Goal: Information Seeking & Learning: Learn about a topic

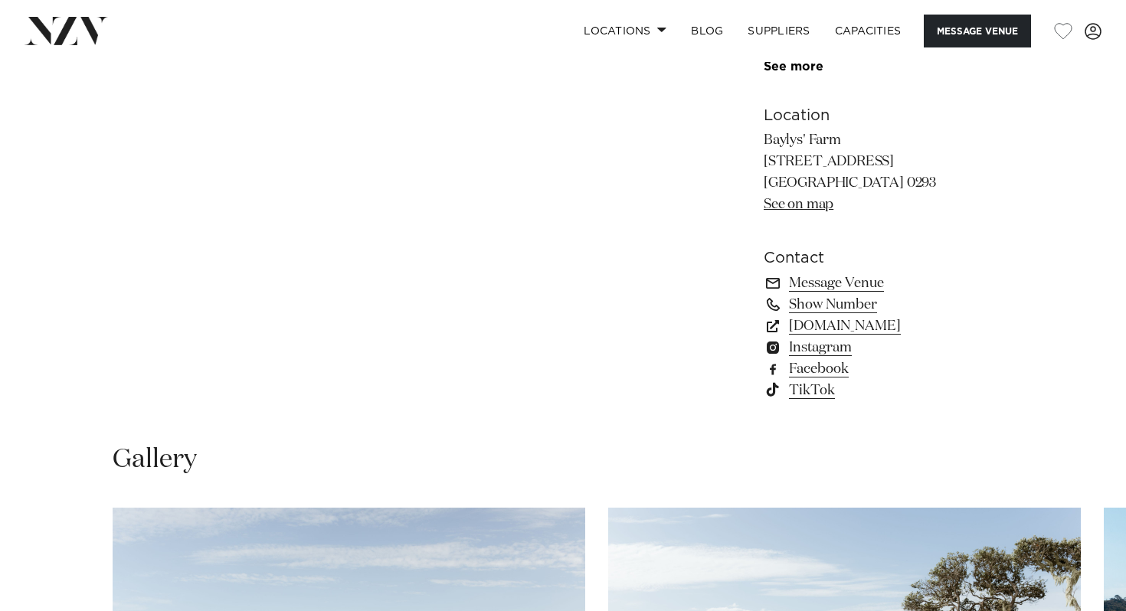
scroll to position [994, 0]
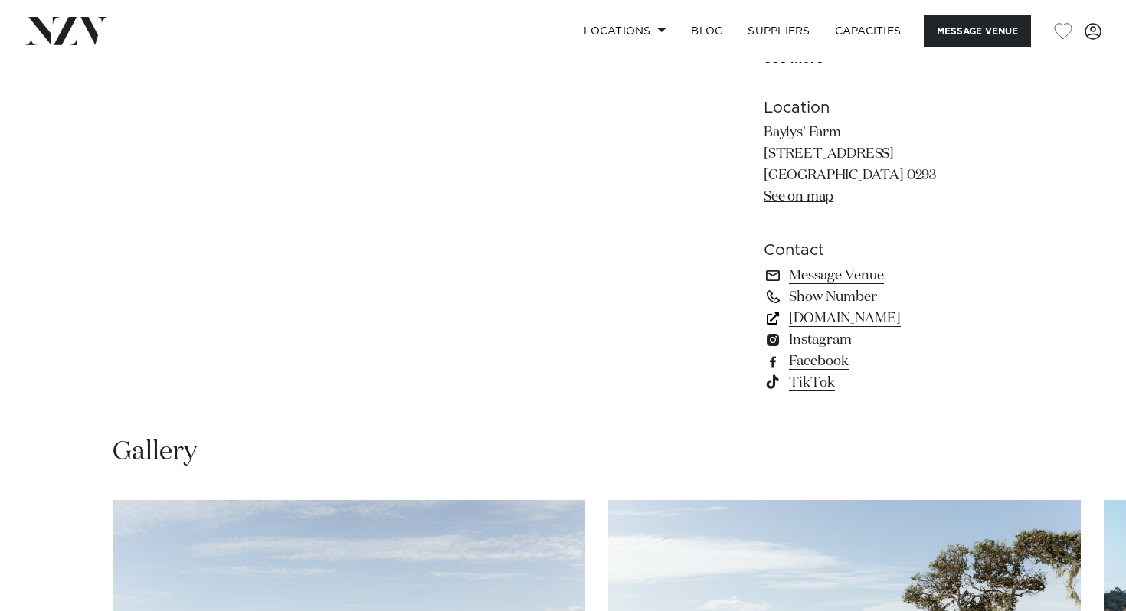
click at [808, 329] on link "[DOMAIN_NAME]" at bounding box center [888, 318] width 250 height 21
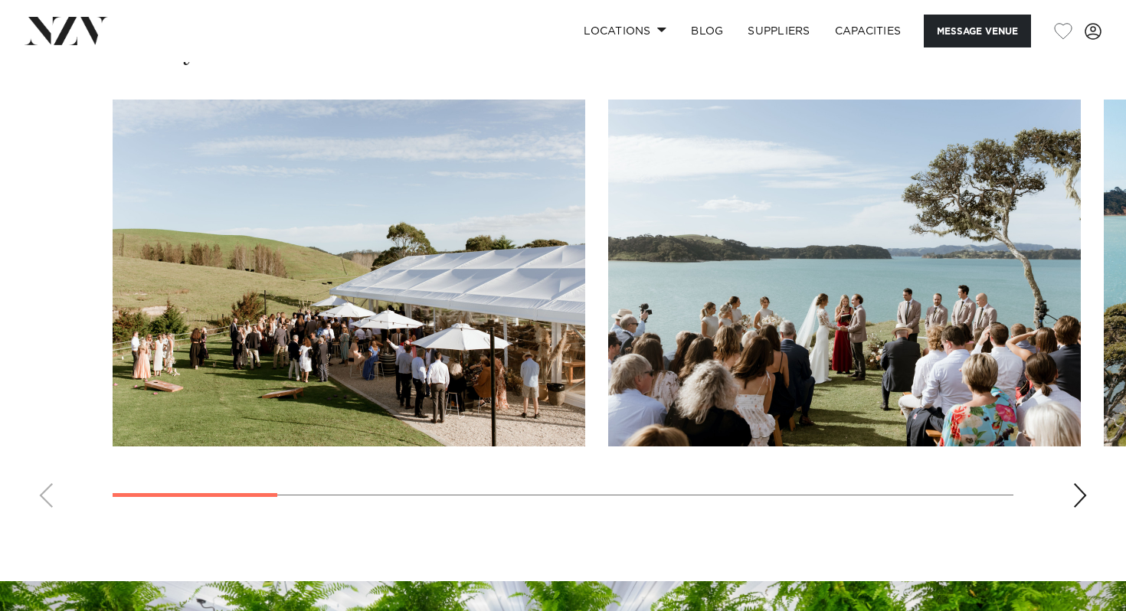
scroll to position [1395, 0]
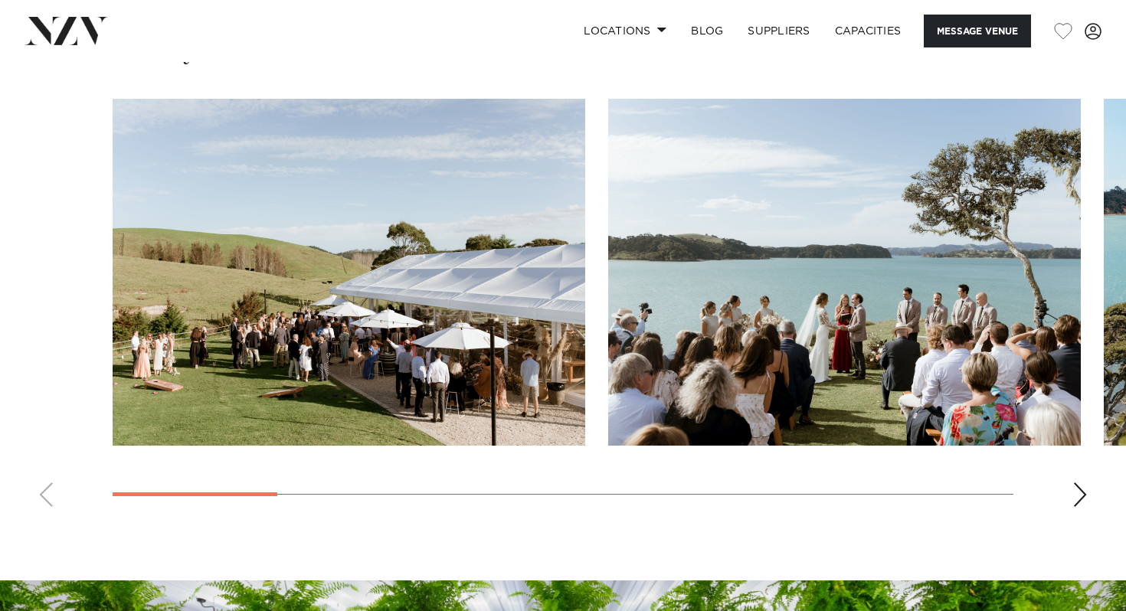
click at [1080, 507] on div "Next slide" at bounding box center [1079, 494] width 15 height 25
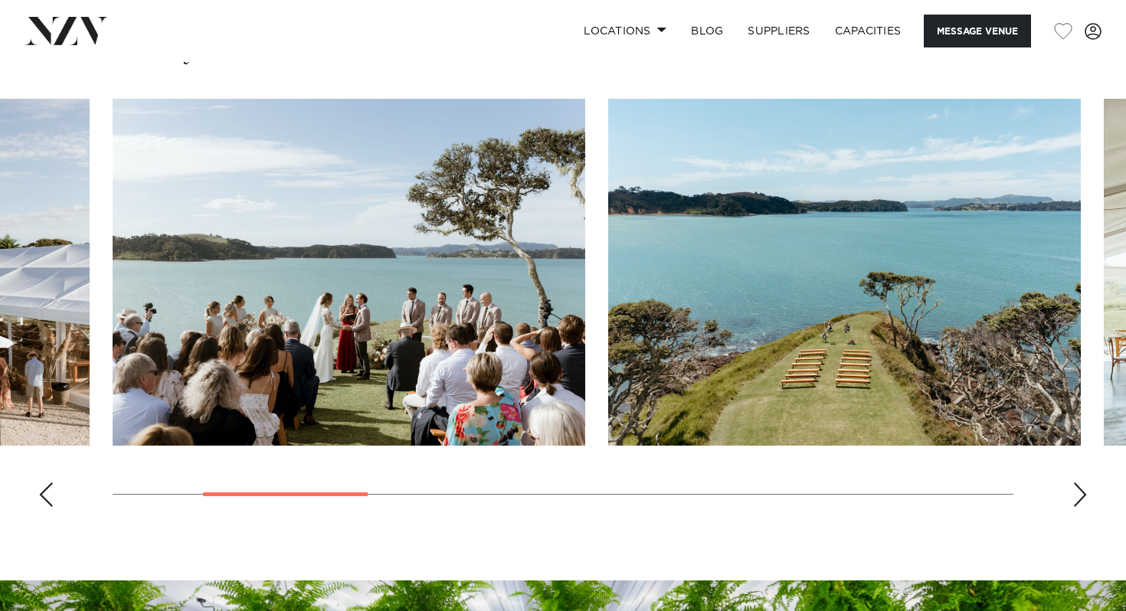
click at [1080, 507] on div "Next slide" at bounding box center [1079, 494] width 15 height 25
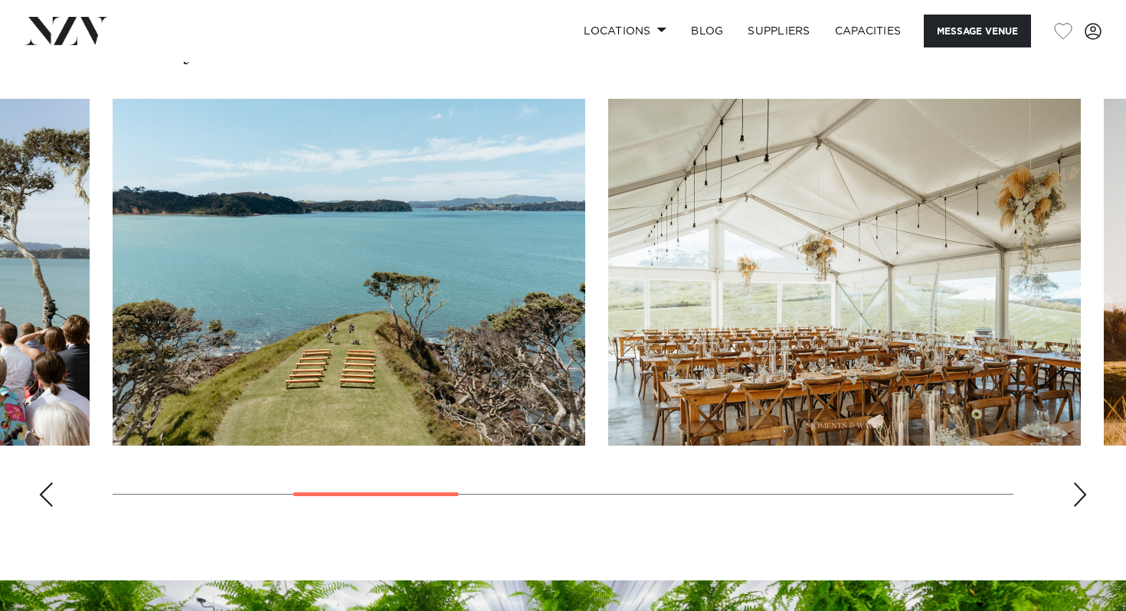
click at [1080, 507] on div "Next slide" at bounding box center [1079, 494] width 15 height 25
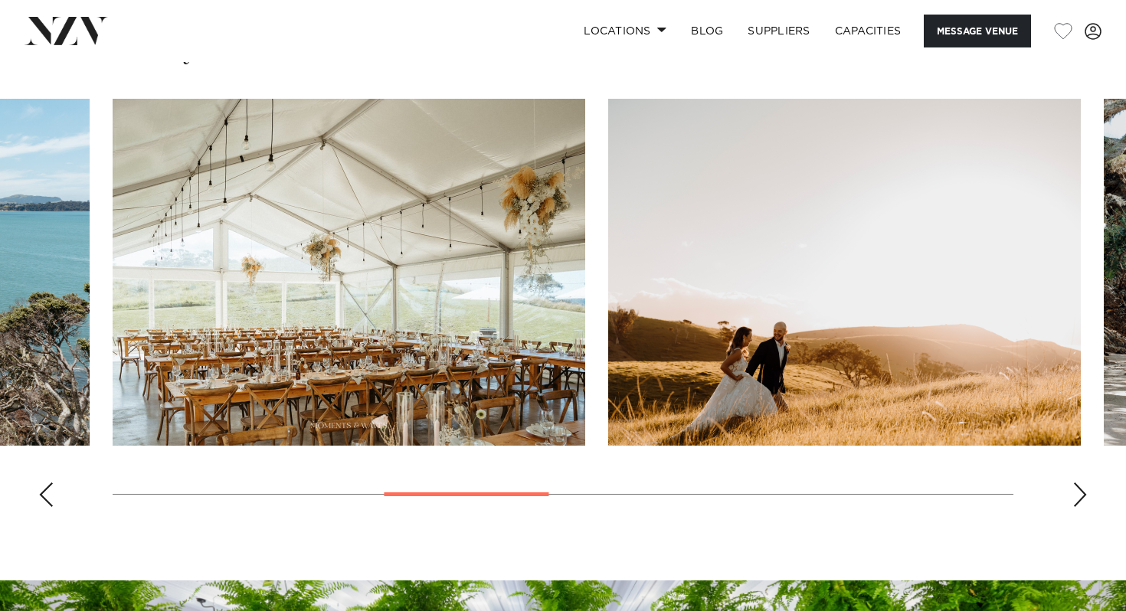
click at [1080, 507] on div "Next slide" at bounding box center [1079, 494] width 15 height 25
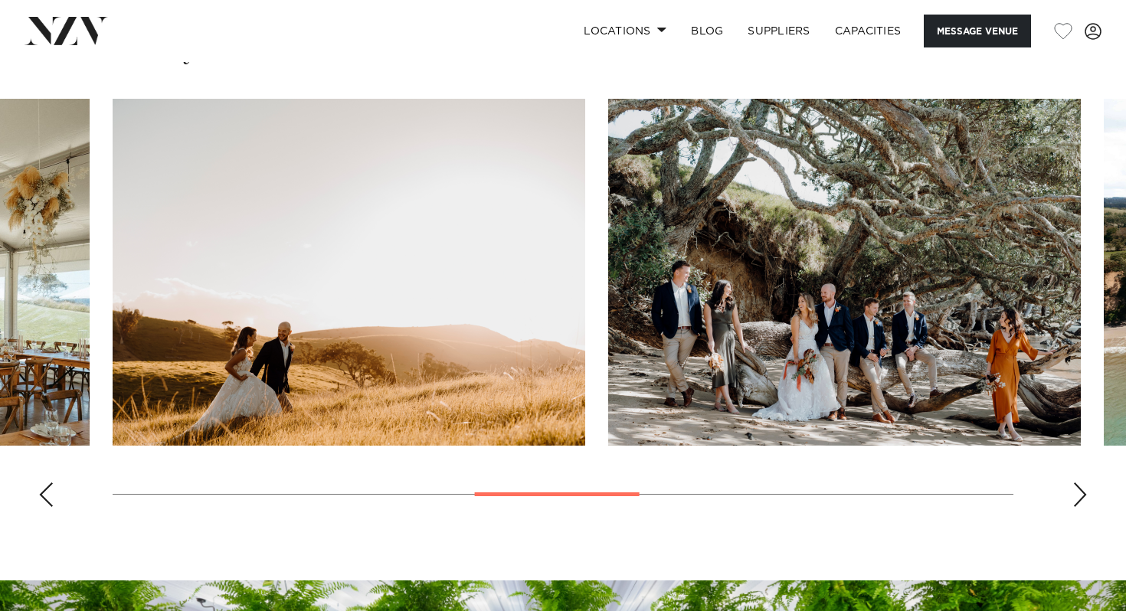
click at [1080, 507] on div "Next slide" at bounding box center [1079, 494] width 15 height 25
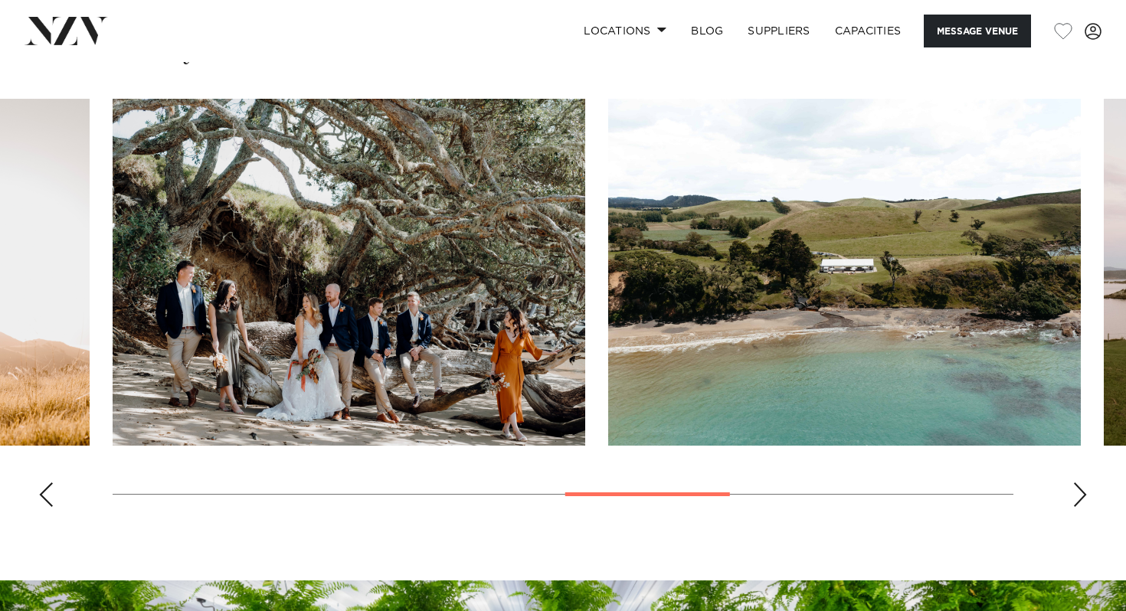
click at [1080, 507] on div "Next slide" at bounding box center [1079, 494] width 15 height 25
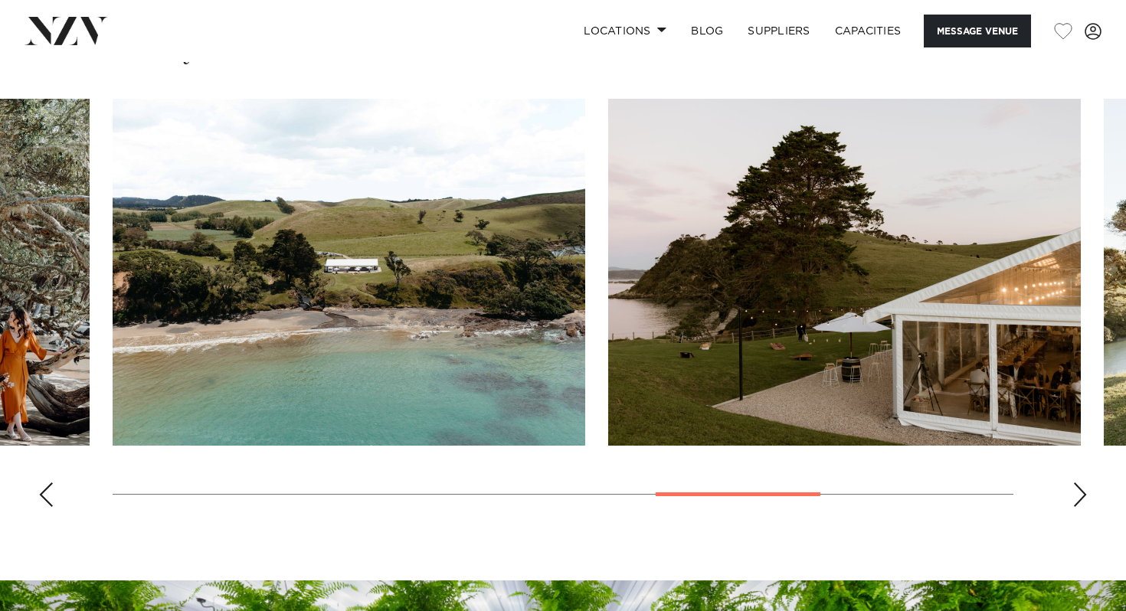
click at [1080, 507] on div "Next slide" at bounding box center [1079, 494] width 15 height 25
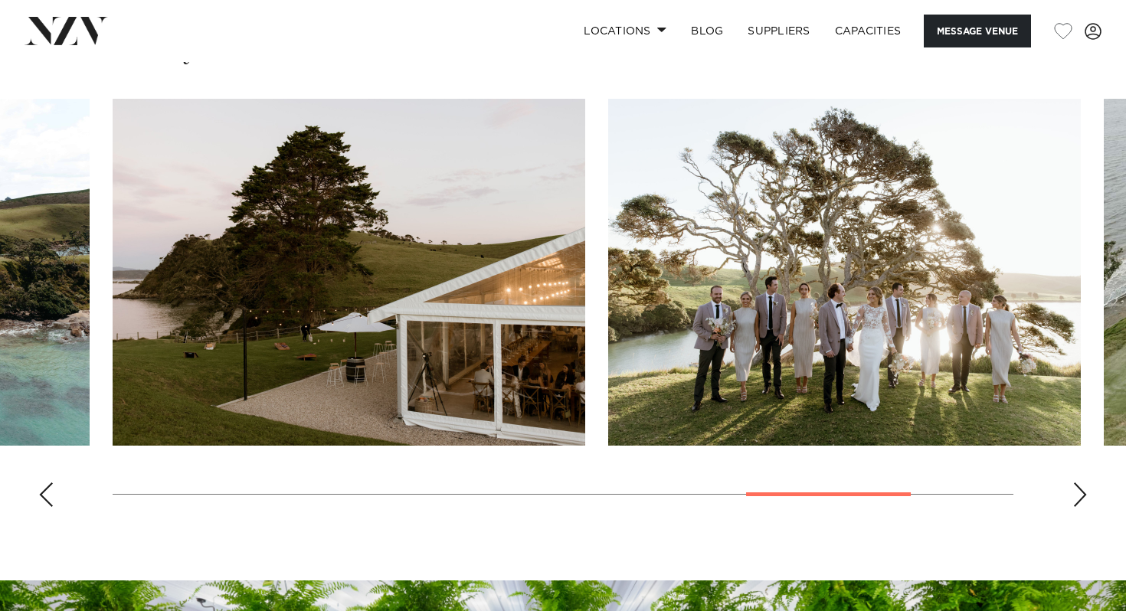
click at [1080, 507] on div "Next slide" at bounding box center [1079, 494] width 15 height 25
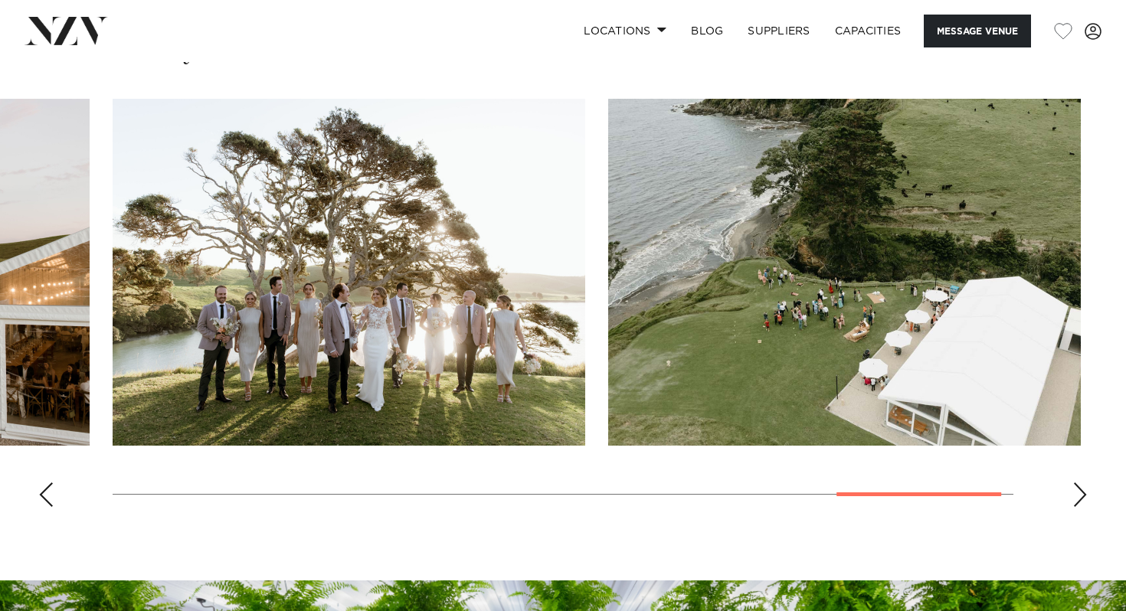
click at [1080, 507] on div "Next slide" at bounding box center [1079, 494] width 15 height 25
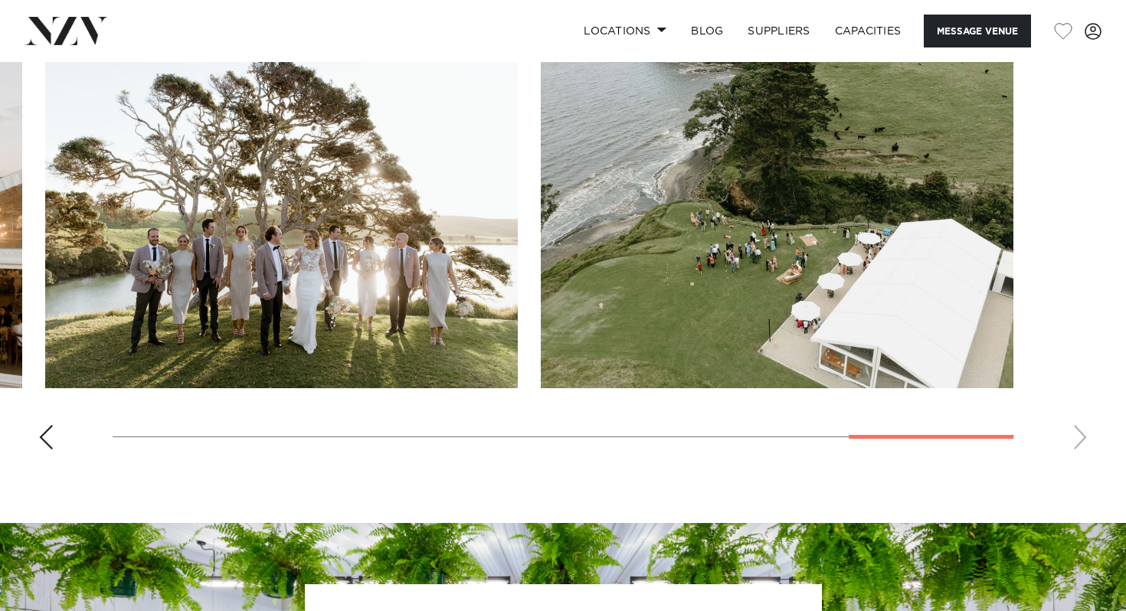
scroll to position [1452, 0]
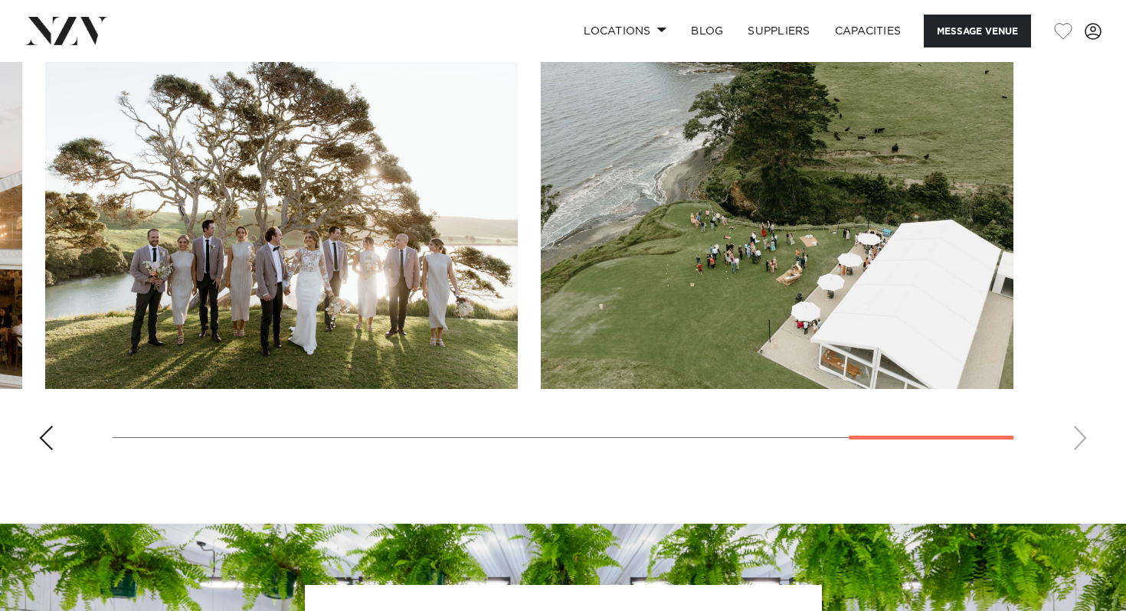
click at [43, 450] on div "Previous slide" at bounding box center [45, 438] width 15 height 25
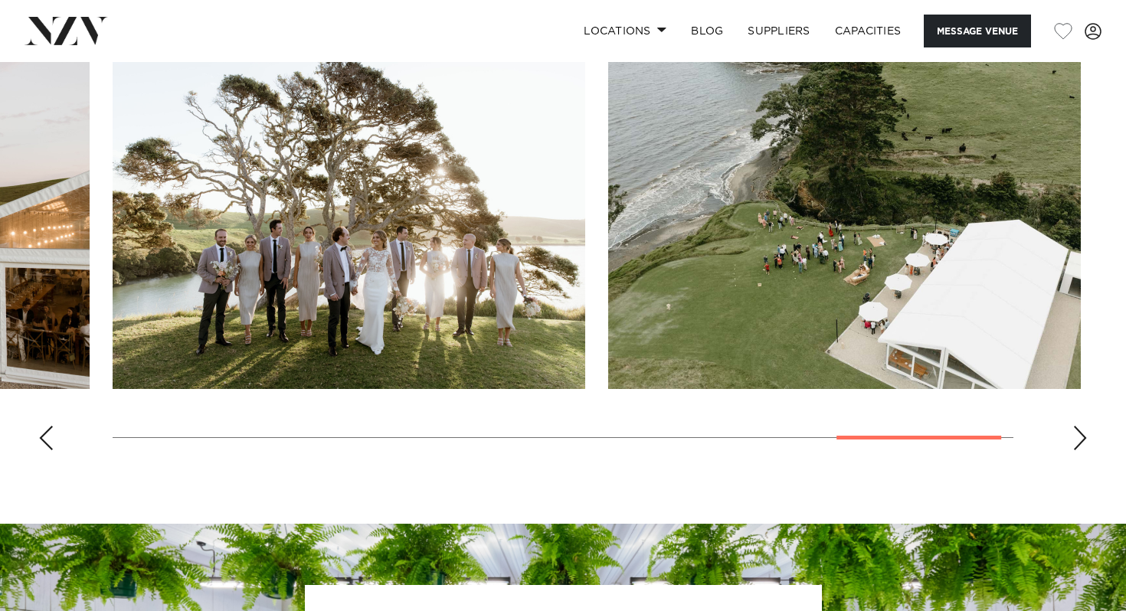
click at [43, 450] on div "Previous slide" at bounding box center [45, 438] width 15 height 25
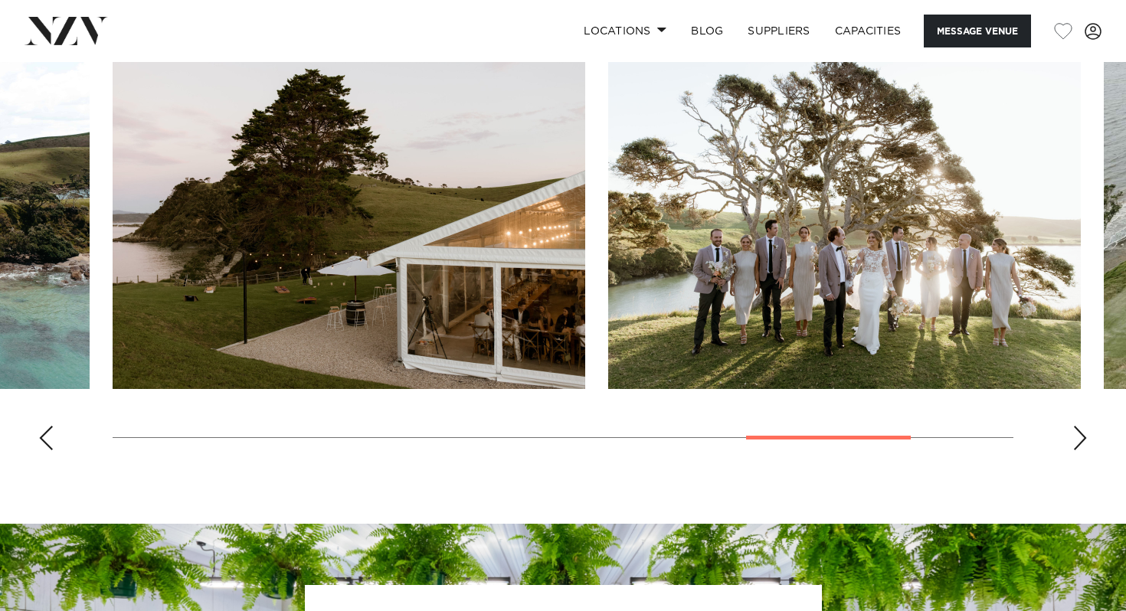
click at [43, 450] on div "Previous slide" at bounding box center [45, 438] width 15 height 25
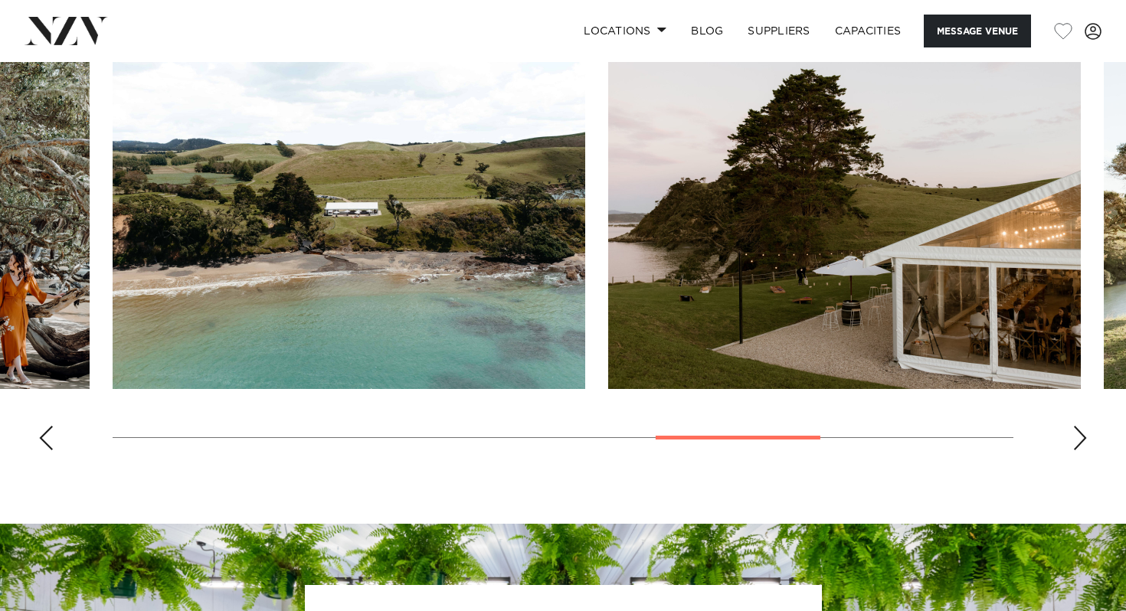
click at [43, 450] on div "Previous slide" at bounding box center [45, 438] width 15 height 25
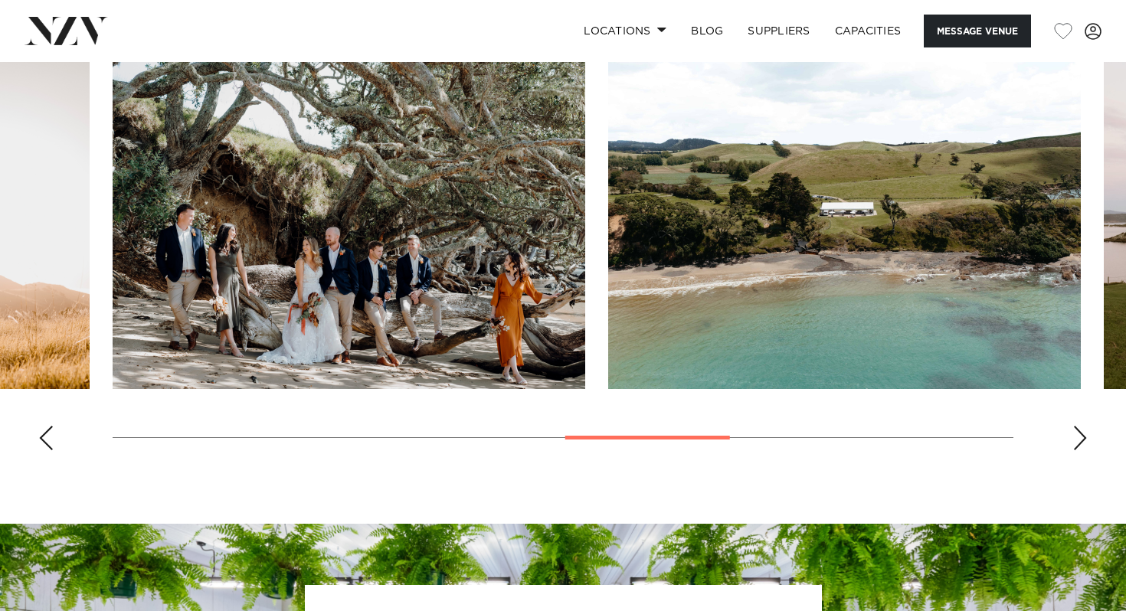
click at [43, 450] on div "Previous slide" at bounding box center [45, 438] width 15 height 25
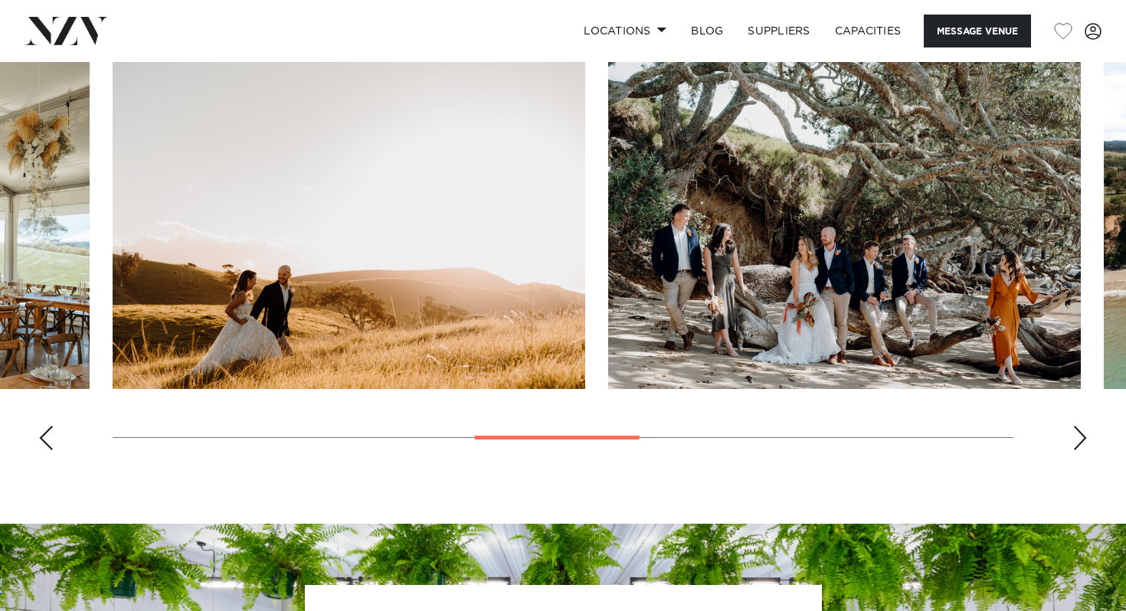
click at [43, 450] on div "Previous slide" at bounding box center [45, 438] width 15 height 25
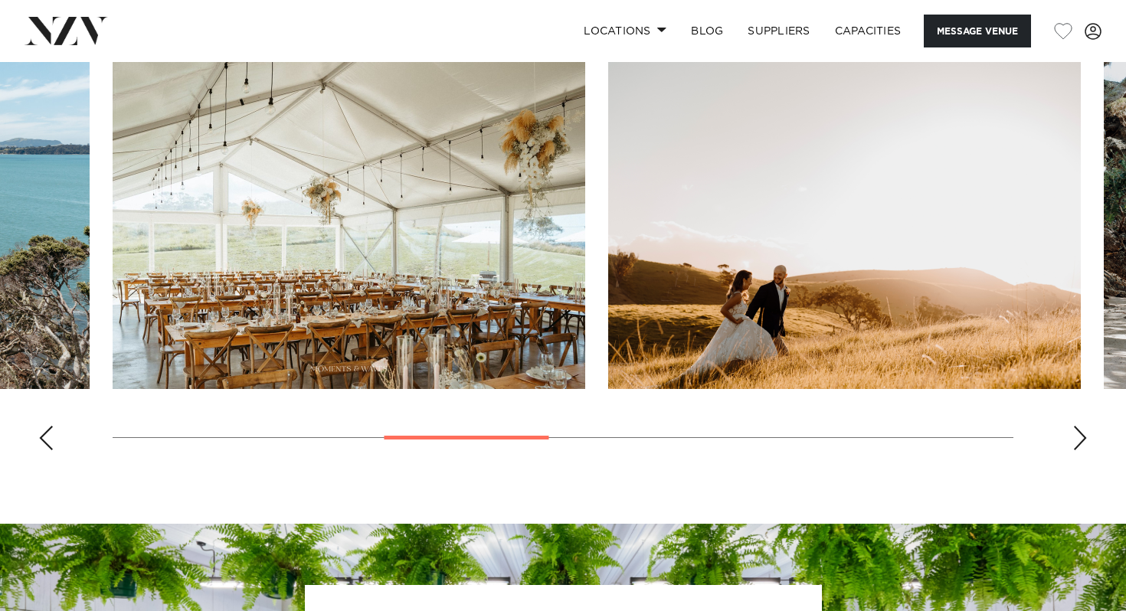
click at [43, 450] on div "Previous slide" at bounding box center [45, 438] width 15 height 25
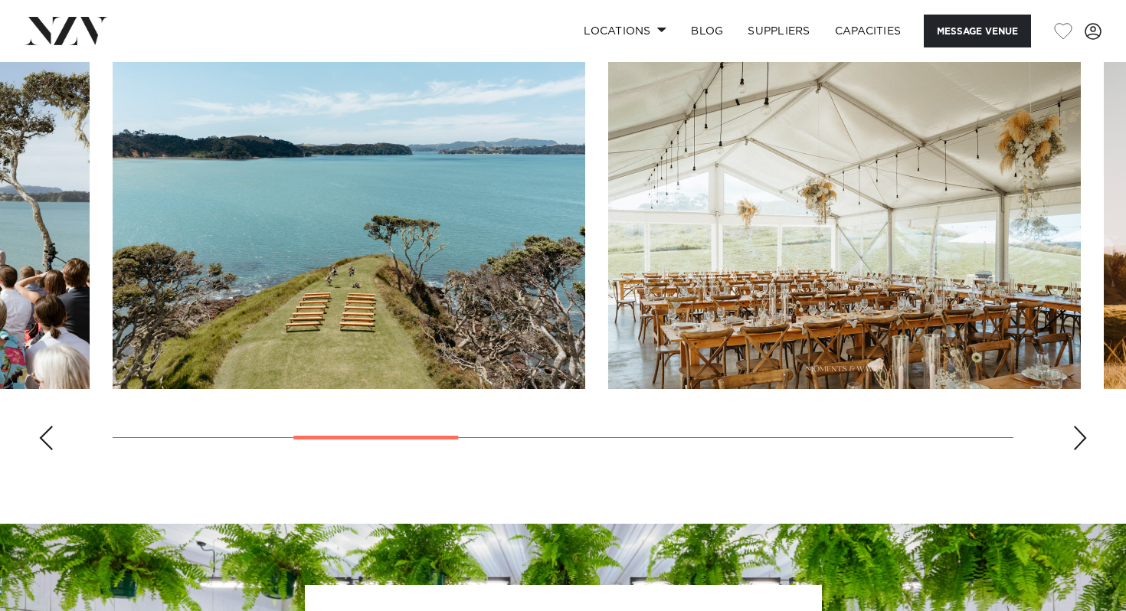
click at [43, 450] on div "Previous slide" at bounding box center [45, 438] width 15 height 25
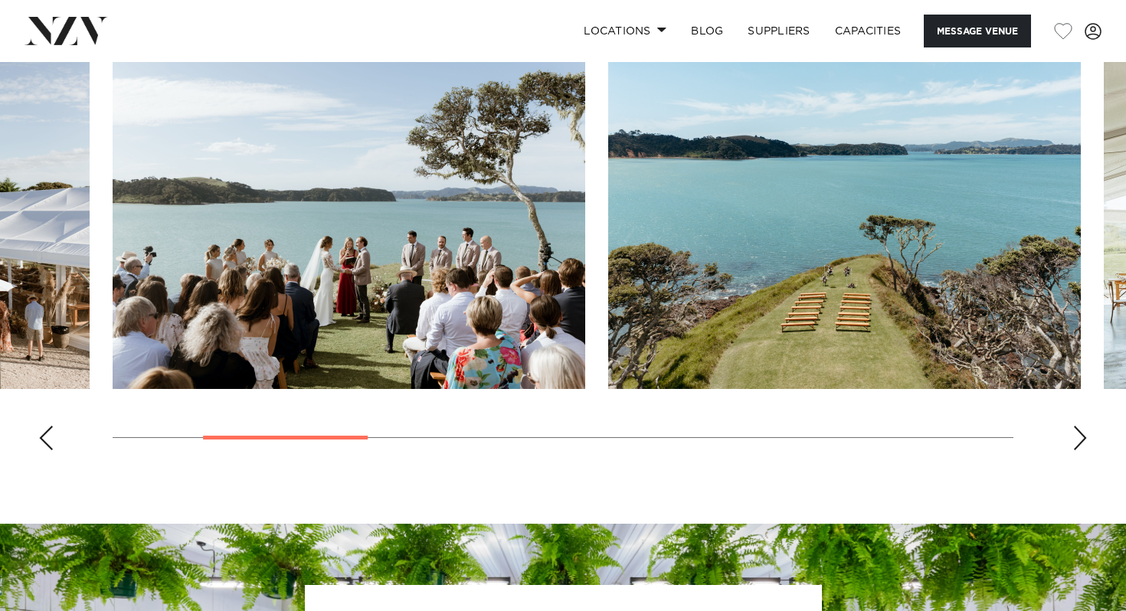
click at [43, 450] on div "Previous slide" at bounding box center [45, 438] width 15 height 25
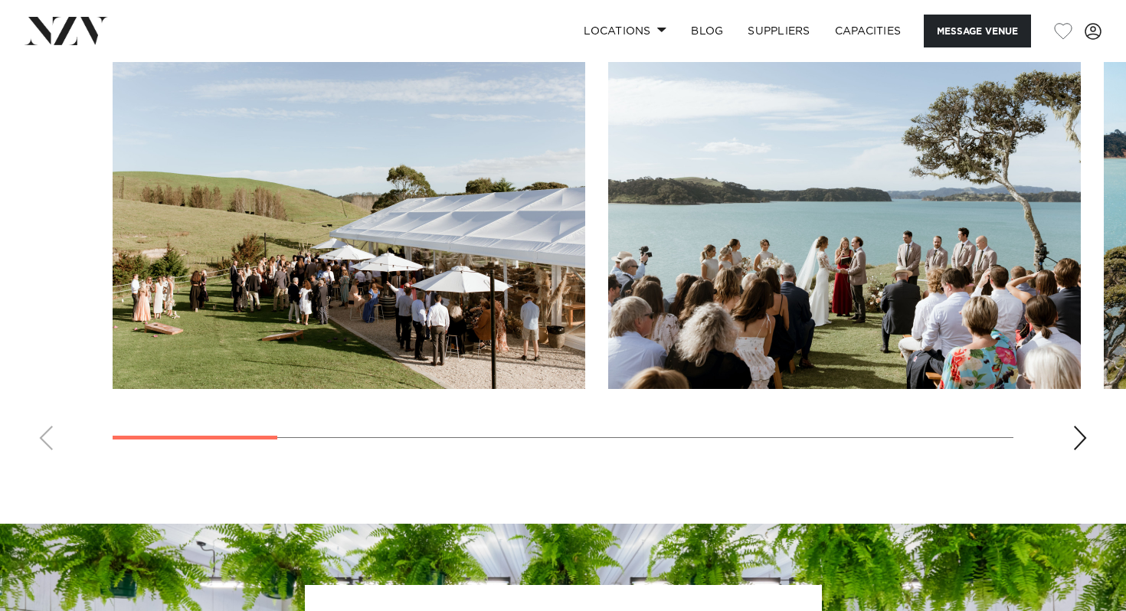
click at [43, 463] on swiper-container at bounding box center [563, 252] width 1126 height 420
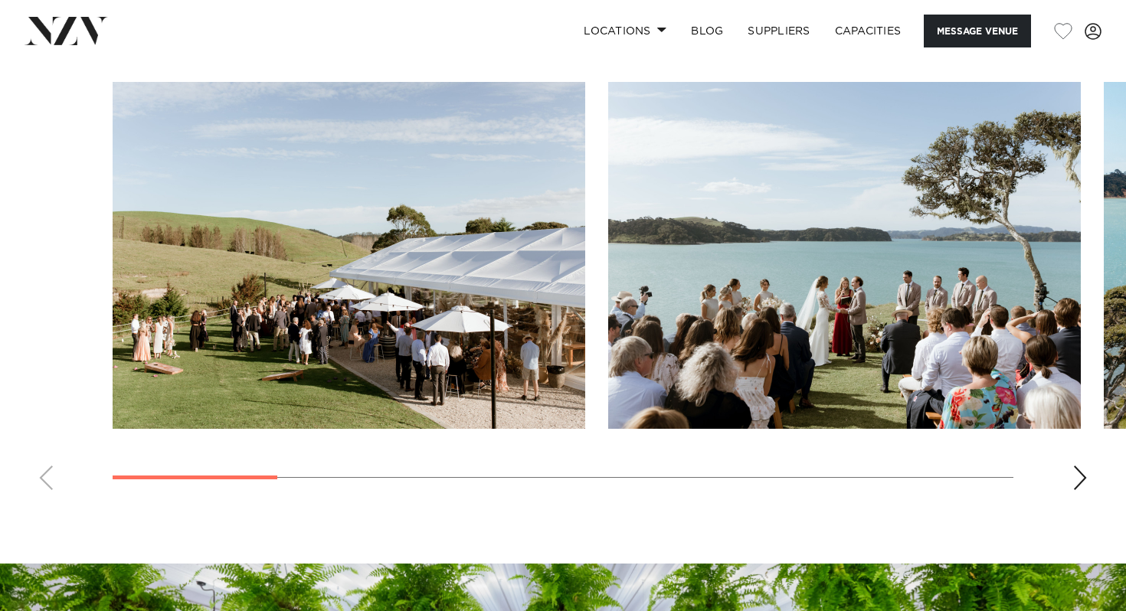
scroll to position [1410, 0]
